Goal: Navigation & Orientation: Find specific page/section

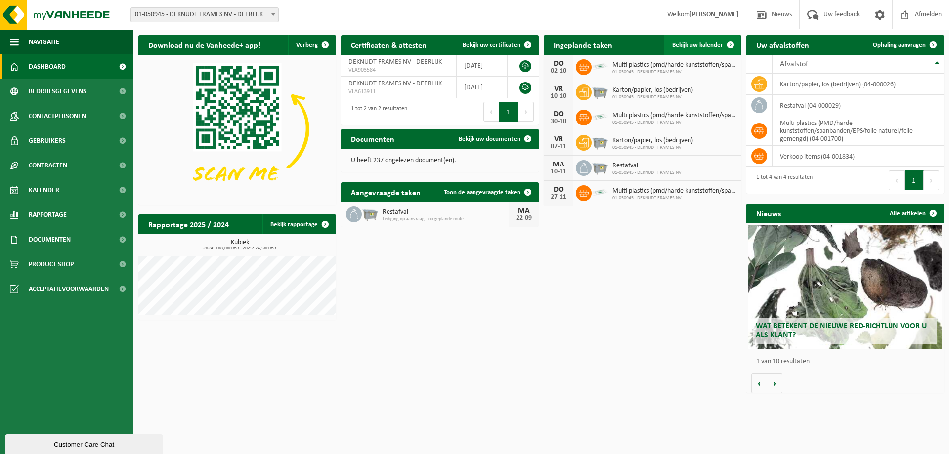
click at [723, 47] on span at bounding box center [730, 45] width 20 height 20
